Goal: Information Seeking & Learning: Check status

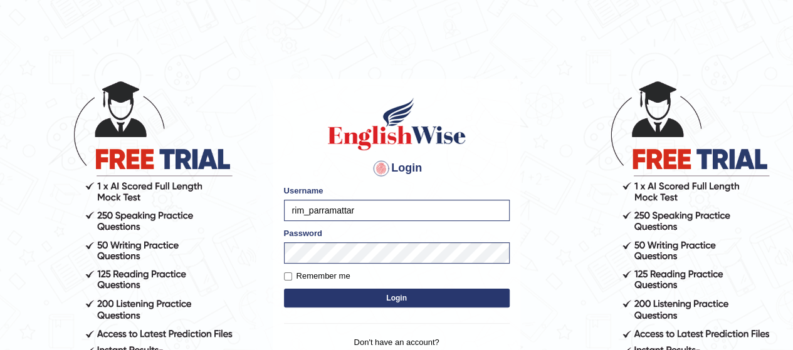
type input "rim_parramatta"
click at [253, 284] on body "Login Please fix the following errors: Username rim_parramatta Password Remembe…" at bounding box center [396, 214] width 793 height 350
click at [323, 295] on button "Login" at bounding box center [397, 298] width 226 height 19
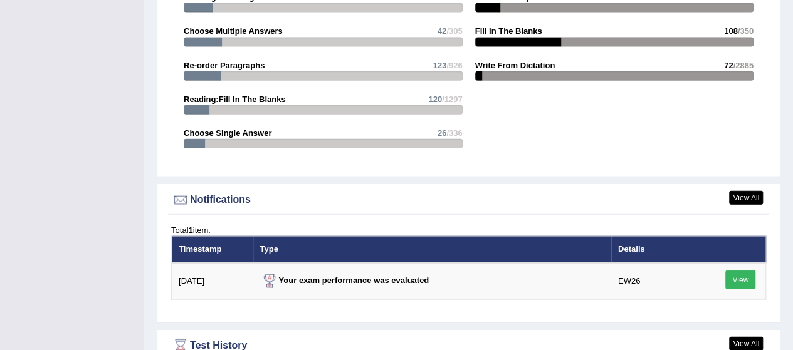
scroll to position [1598, 0]
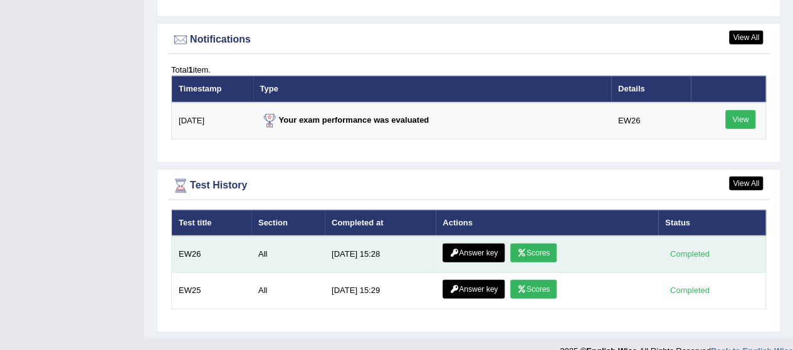
click at [528, 244] on link "Scores" at bounding box center [533, 253] width 46 height 19
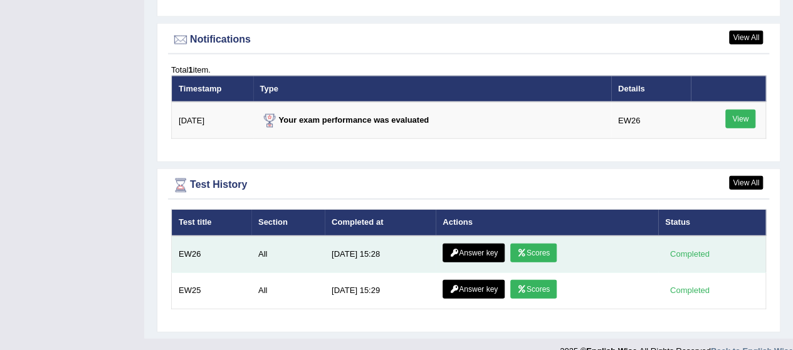
click at [489, 244] on link "Answer key" at bounding box center [474, 253] width 62 height 19
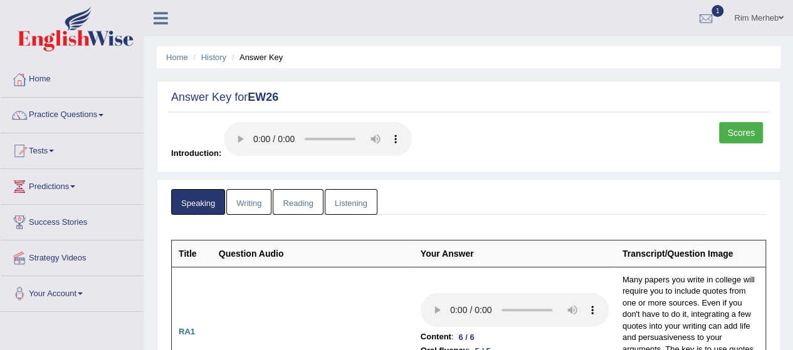
click at [256, 203] on link "Writing" at bounding box center [248, 202] width 45 height 26
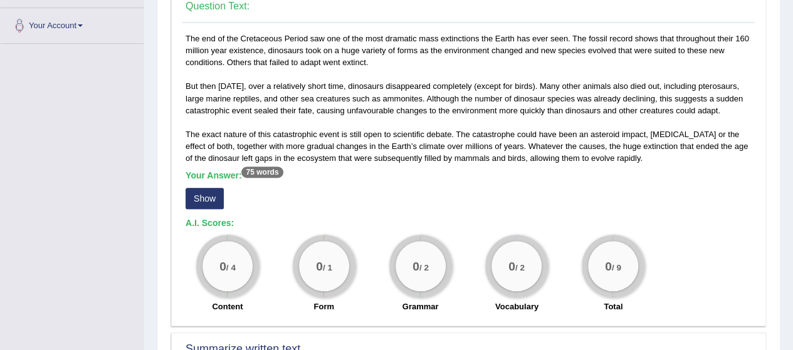
scroll to position [284, 0]
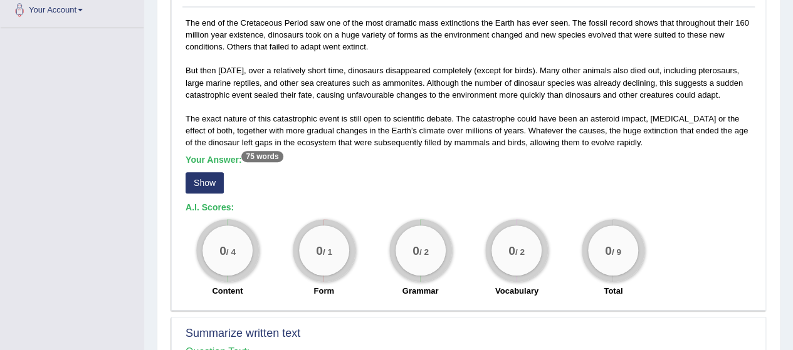
click at [206, 189] on button "Show" at bounding box center [205, 182] width 38 height 21
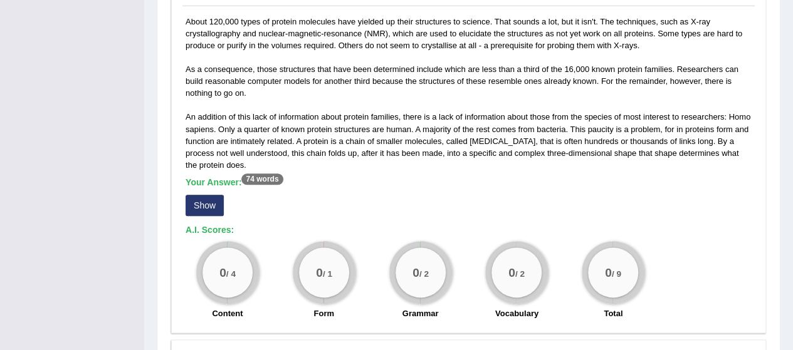
scroll to position [673, 0]
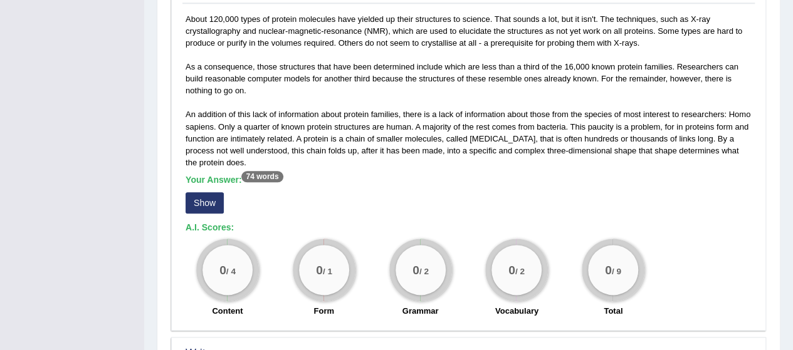
click at [218, 214] on button "Show" at bounding box center [205, 202] width 38 height 21
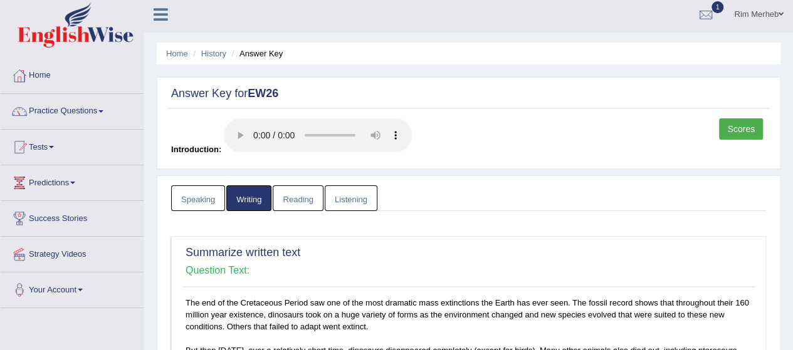
scroll to position [0, 0]
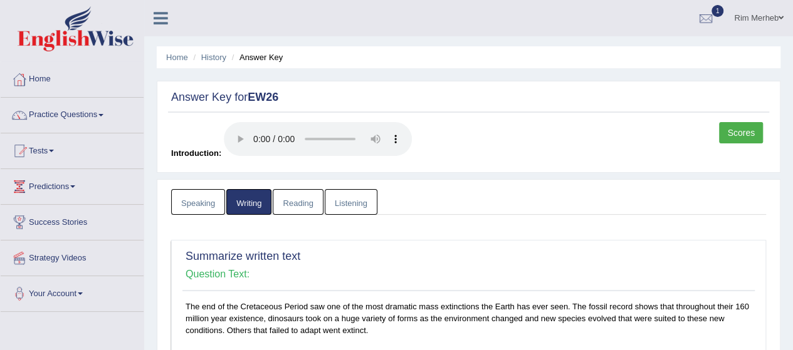
click at [287, 191] on link "Reading" at bounding box center [298, 202] width 50 height 26
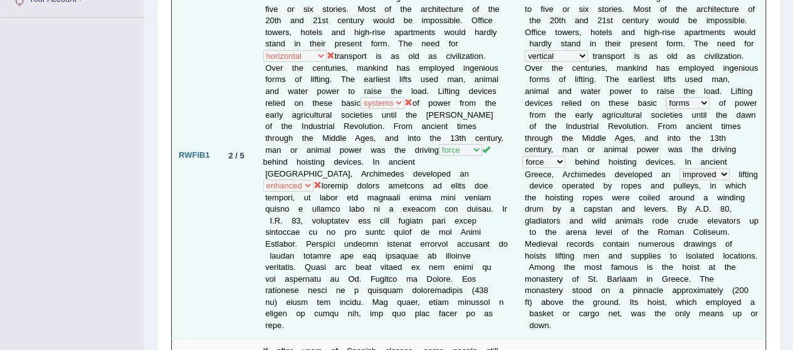
scroll to position [297, 0]
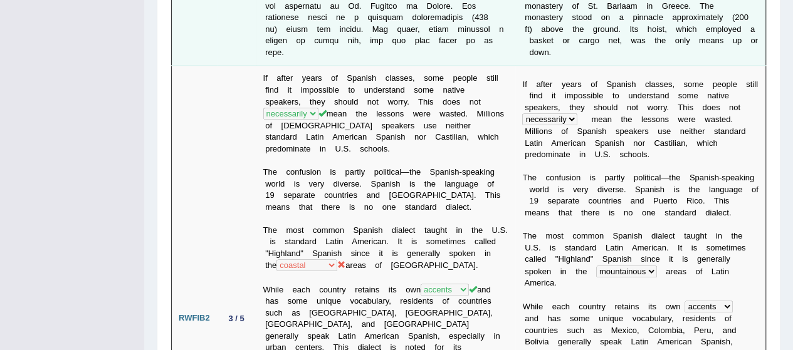
click at [331, 244] on td "If after years of Spanish classes, some people still find it impossible to unde…" at bounding box center [386, 319] width 260 height 507
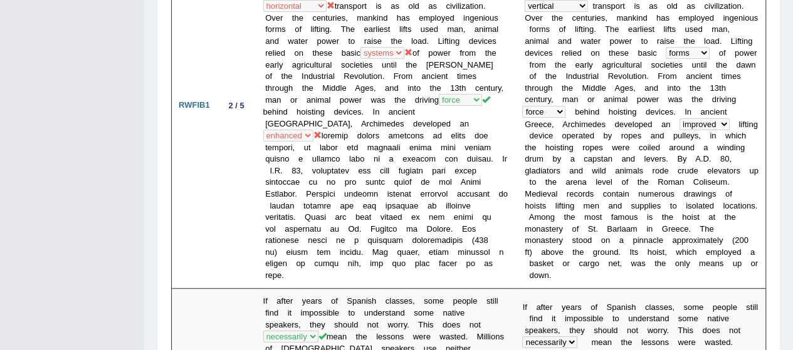
scroll to position [0, 0]
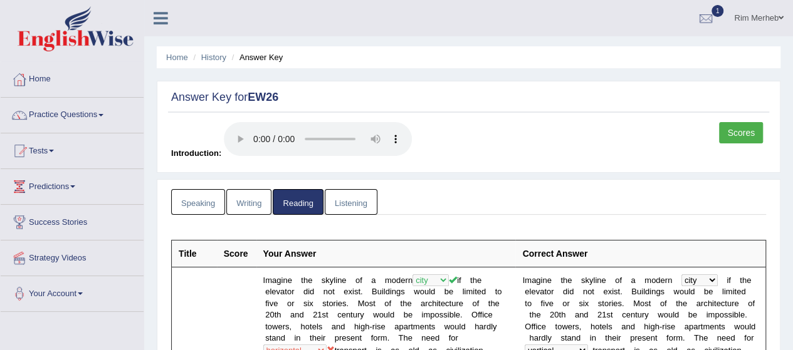
click at [344, 204] on link "Listening" at bounding box center [351, 202] width 53 height 26
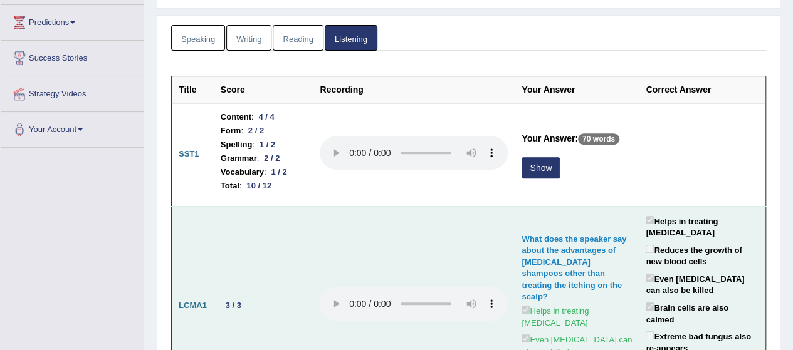
scroll to position [171, 0]
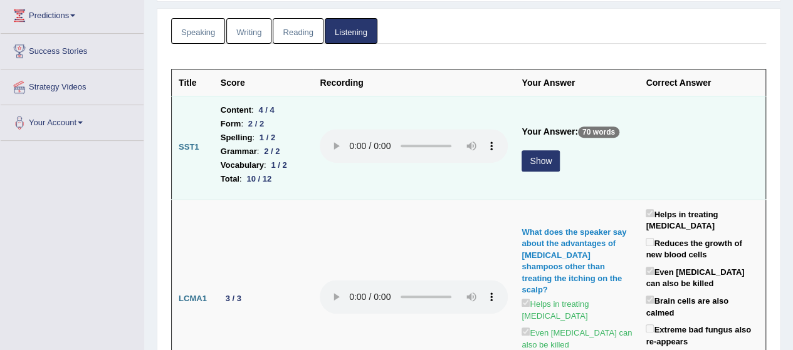
click at [540, 164] on button "Show" at bounding box center [541, 160] width 38 height 21
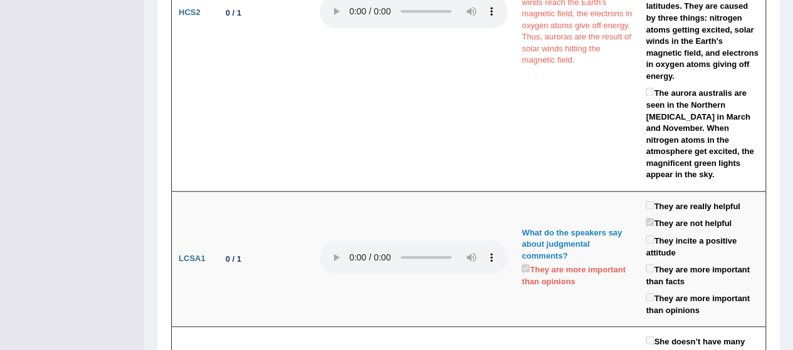
scroll to position [2842, 0]
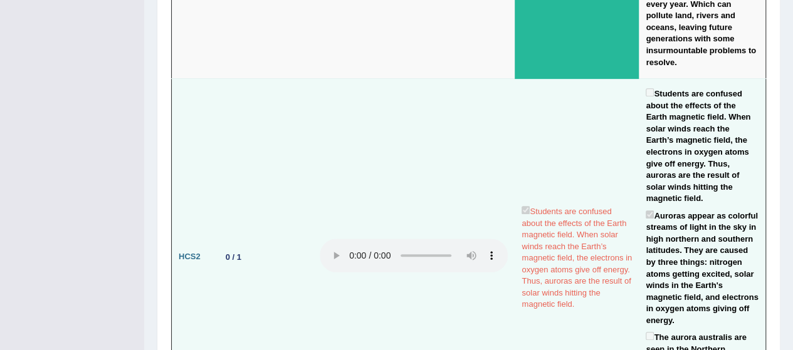
click at [429, 177] on td at bounding box center [414, 257] width 202 height 357
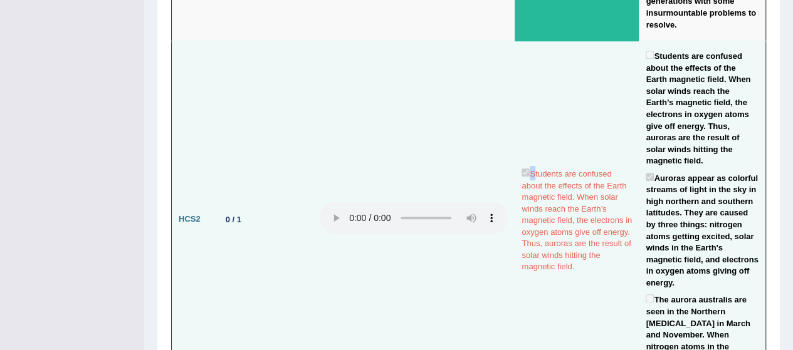
click at [429, 177] on td at bounding box center [414, 219] width 202 height 357
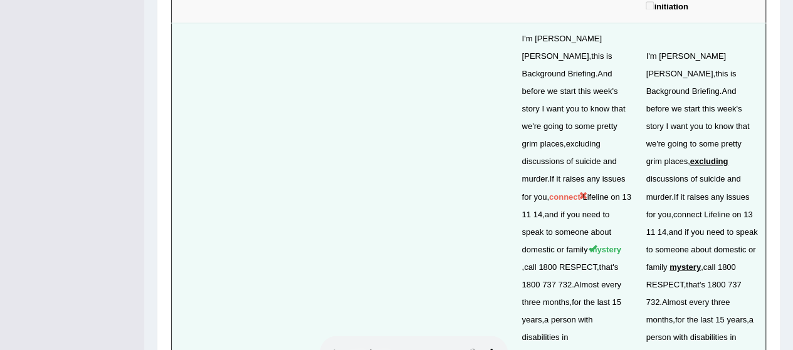
scroll to position [3381, 0]
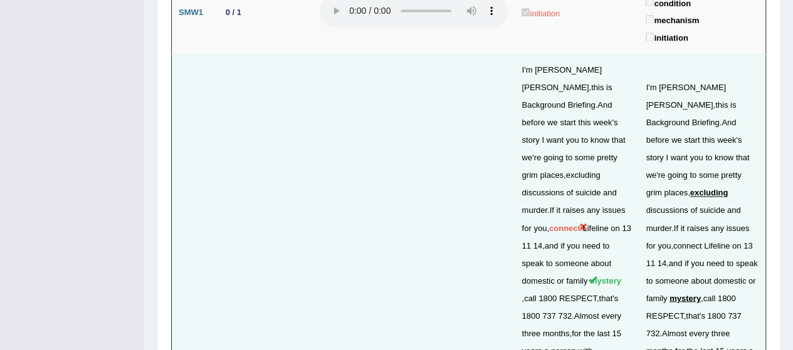
click at [557, 293] on span "1800" at bounding box center [548, 297] width 18 height 9
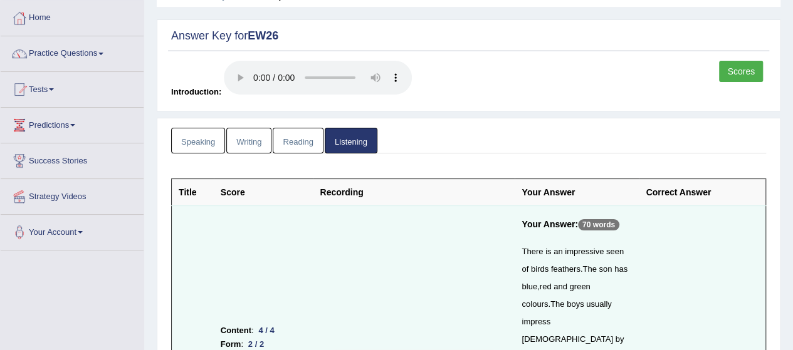
scroll to position [0, 0]
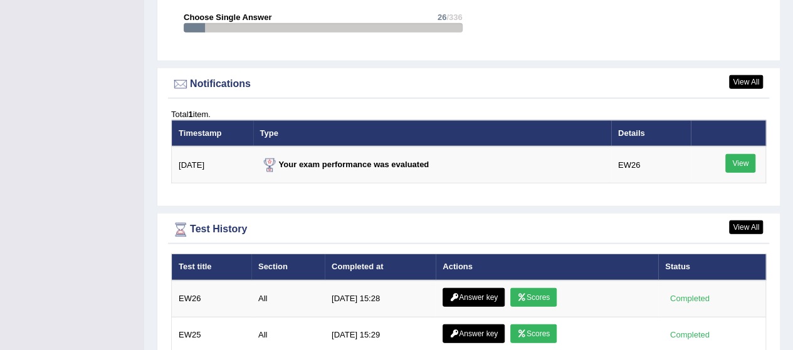
scroll to position [1517, 0]
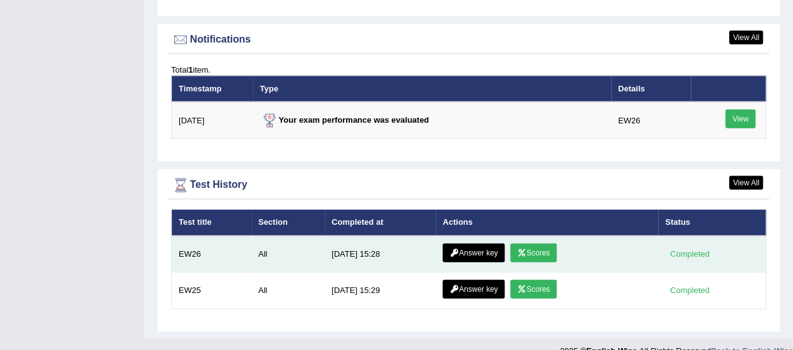
click at [531, 244] on link "Scores" at bounding box center [533, 253] width 46 height 19
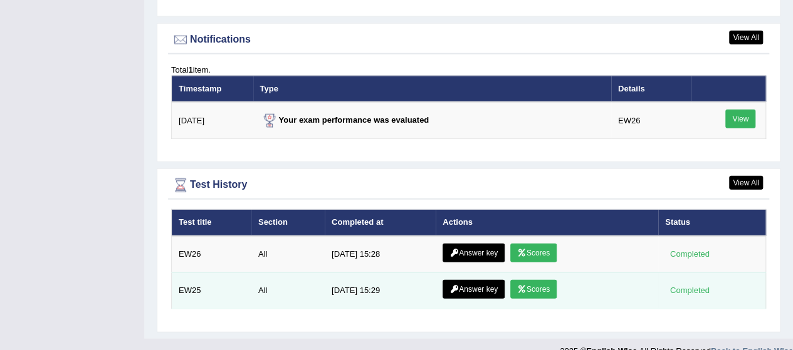
click at [354, 280] on td "[DATE] 15:29" at bounding box center [380, 291] width 111 height 36
click at [527, 280] on link "Scores" at bounding box center [533, 289] width 46 height 19
